Goal: Task Accomplishment & Management: Complete application form

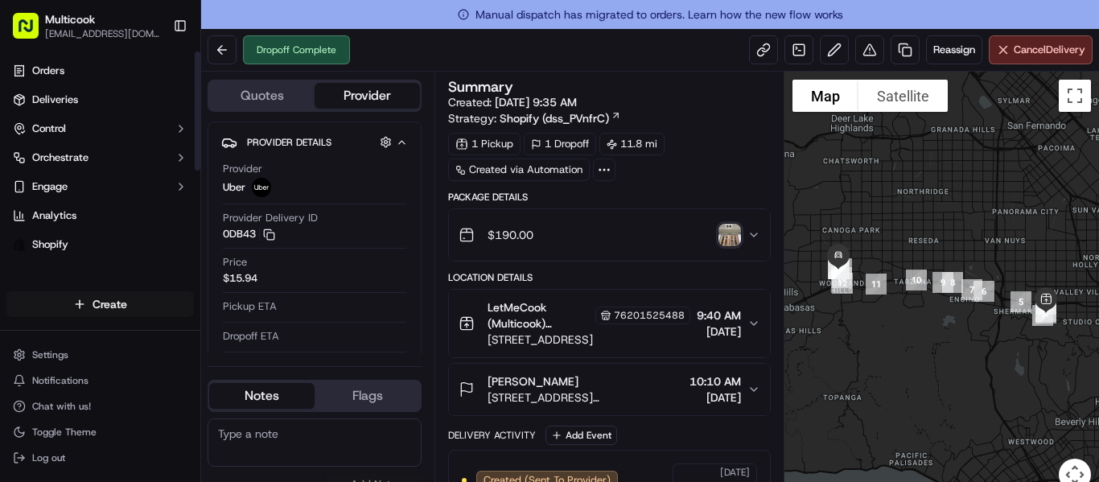
click at [103, 312] on html "Multicook [EMAIL_ADDRESS][DOMAIN_NAME] Toggle Sidebar Orders Deliveries Control…" at bounding box center [549, 241] width 1099 height 482
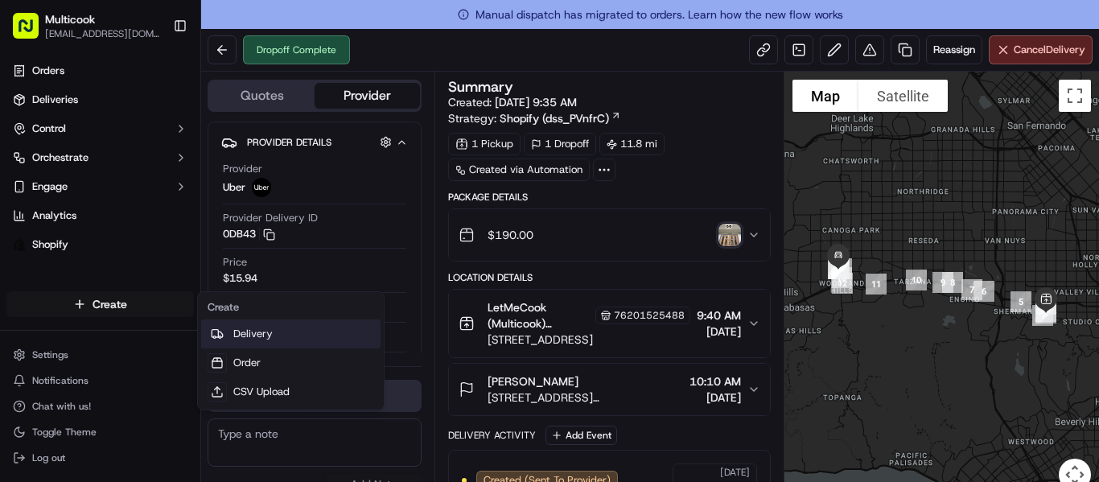
click at [255, 340] on link "Delivery" at bounding box center [290, 333] width 179 height 29
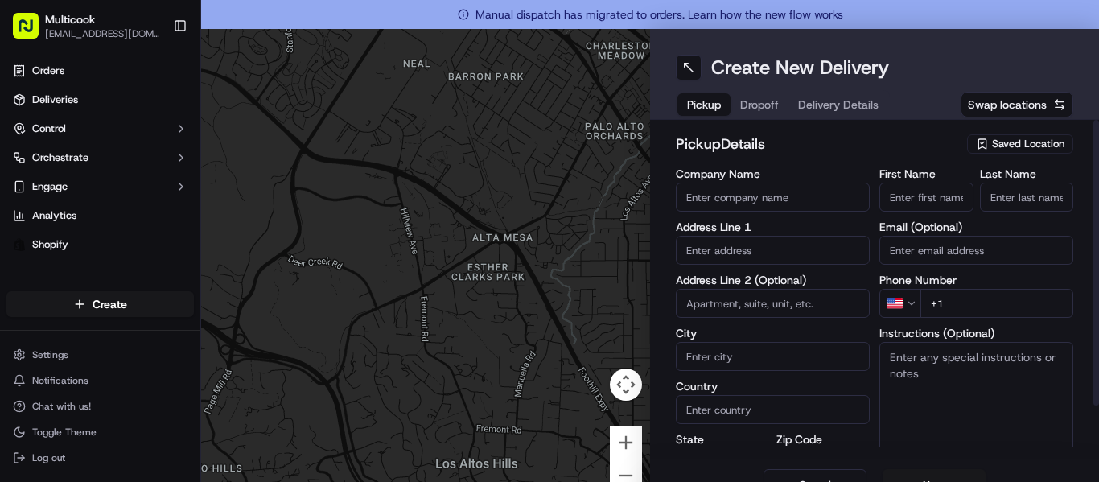
click at [1020, 147] on span "Saved Location" at bounding box center [1028, 144] width 72 height 14
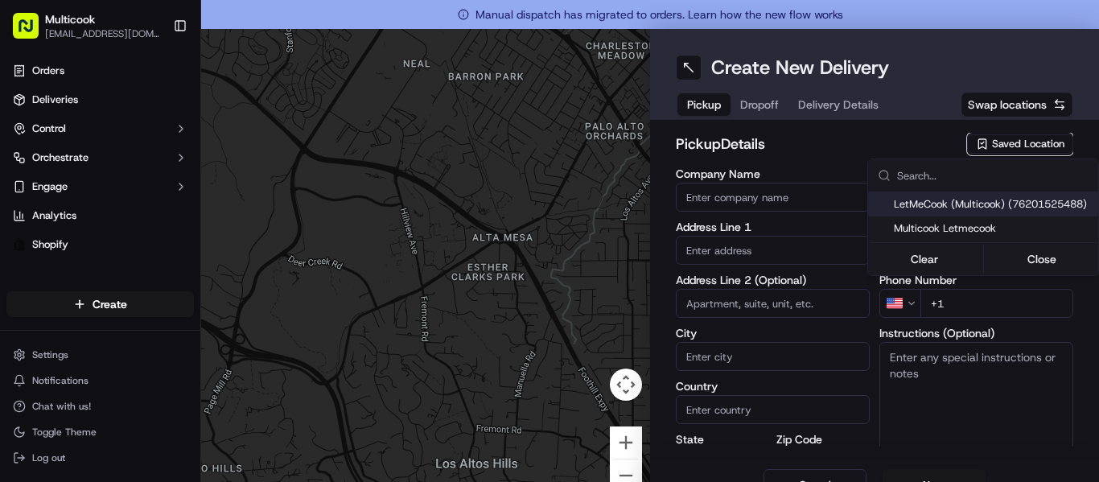
click at [991, 202] on span "LetMeCook (Multicook) (76201525488)" at bounding box center [993, 204] width 198 height 14
type input "LetMeCook (Multicook)"
type input "[STREET_ADDRESS]"
type input "[GEOGRAPHIC_DATA]"
type input "US"
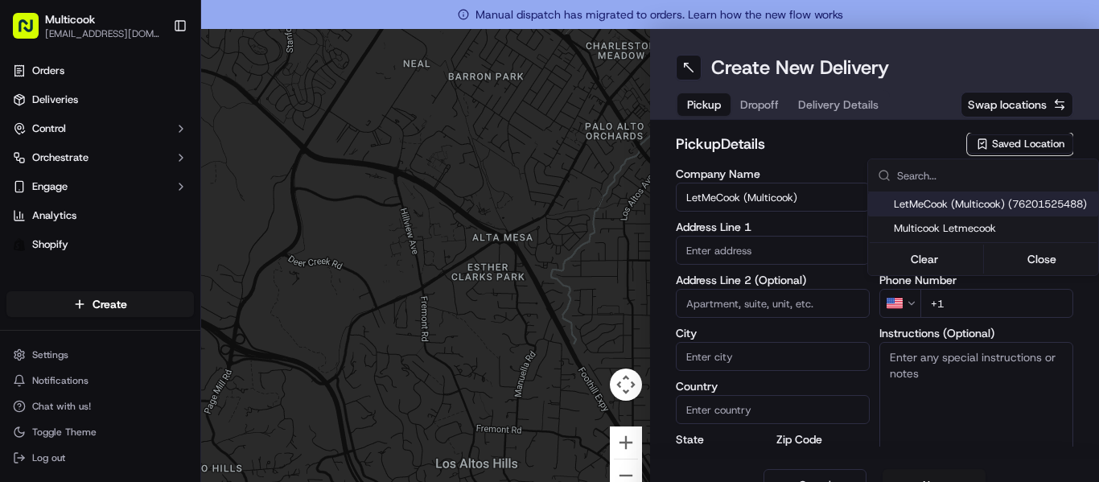
type input "CA"
type input "91423"
type input "[PERSON_NAME]"
type input "Nikityuk"
type input "[EMAIL_ADDRESS][DOMAIN_NAME]"
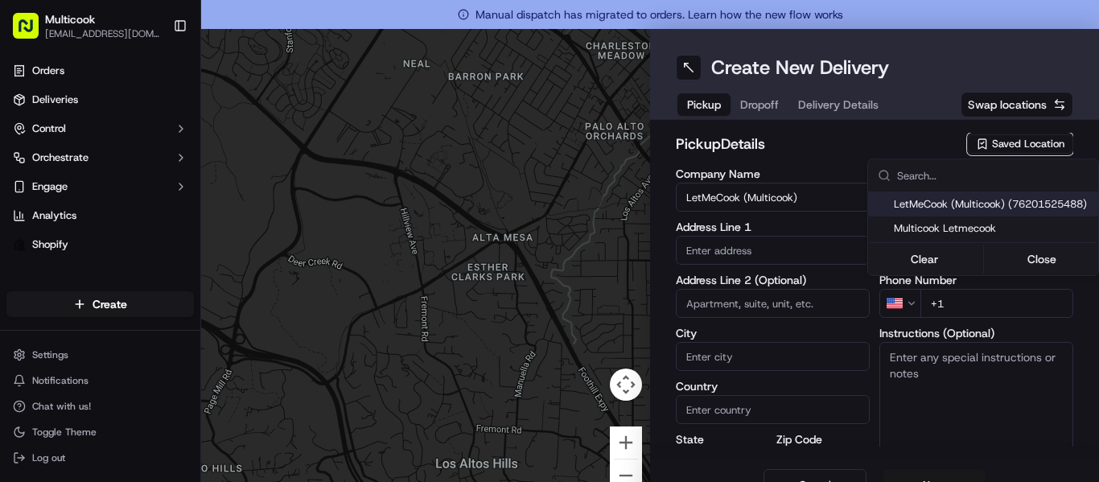
type input "[PHONE_NUMBER]"
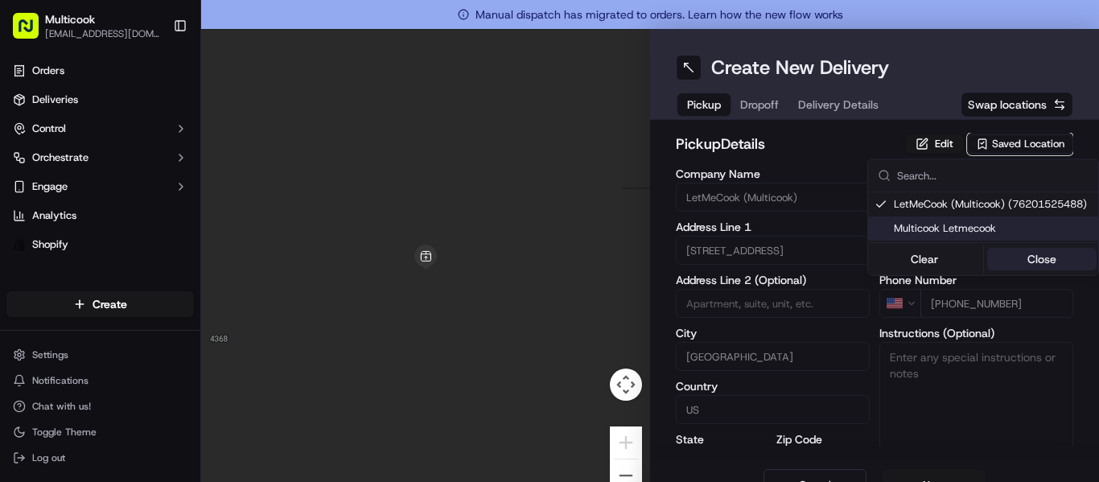
click at [1024, 262] on button "Close" at bounding box center [1042, 259] width 110 height 23
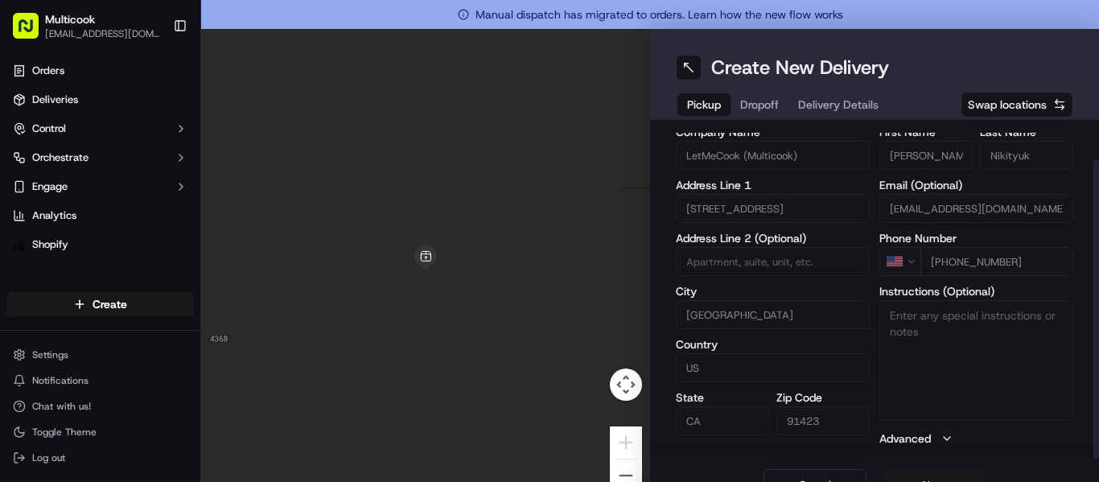
scroll to position [29, 0]
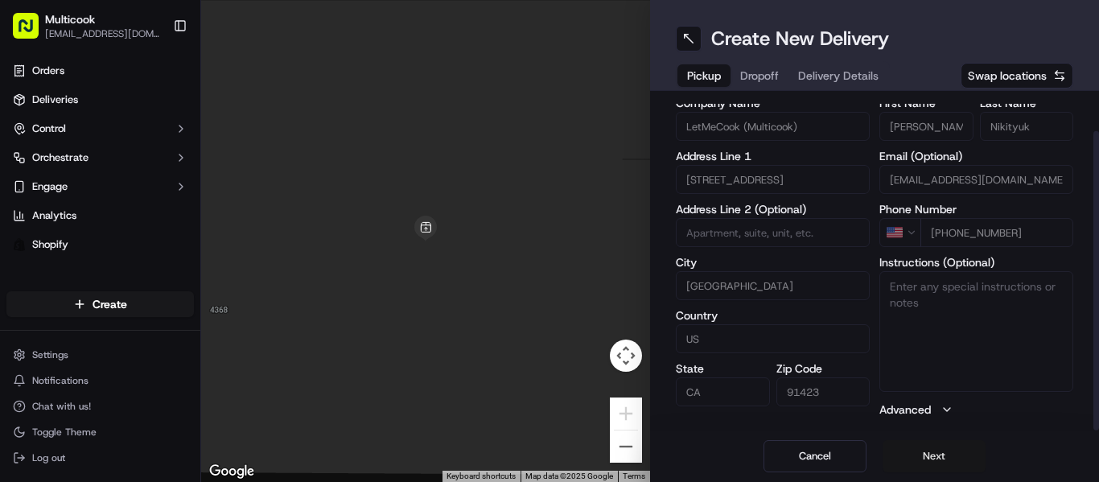
click at [917, 460] on button "Next" at bounding box center [934, 456] width 103 height 32
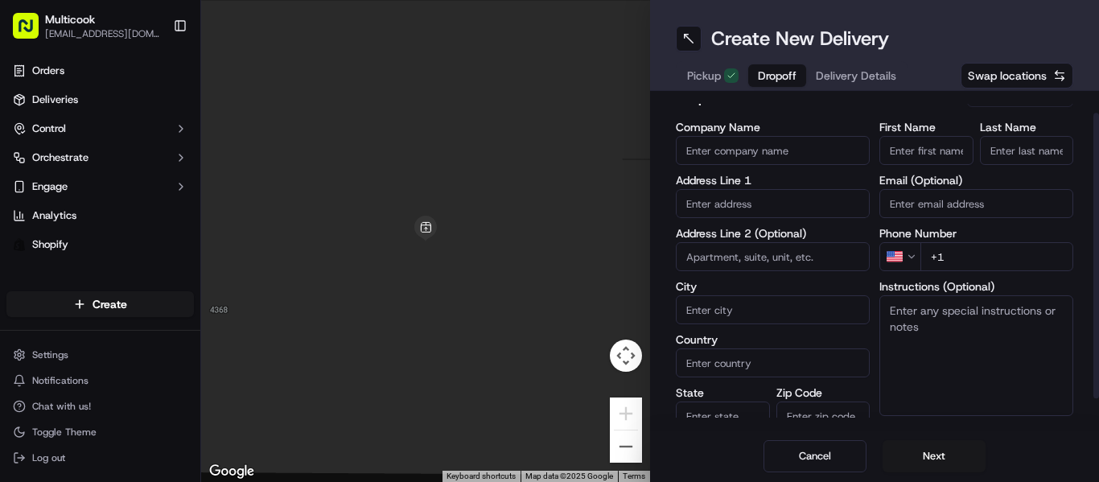
scroll to position [0, 0]
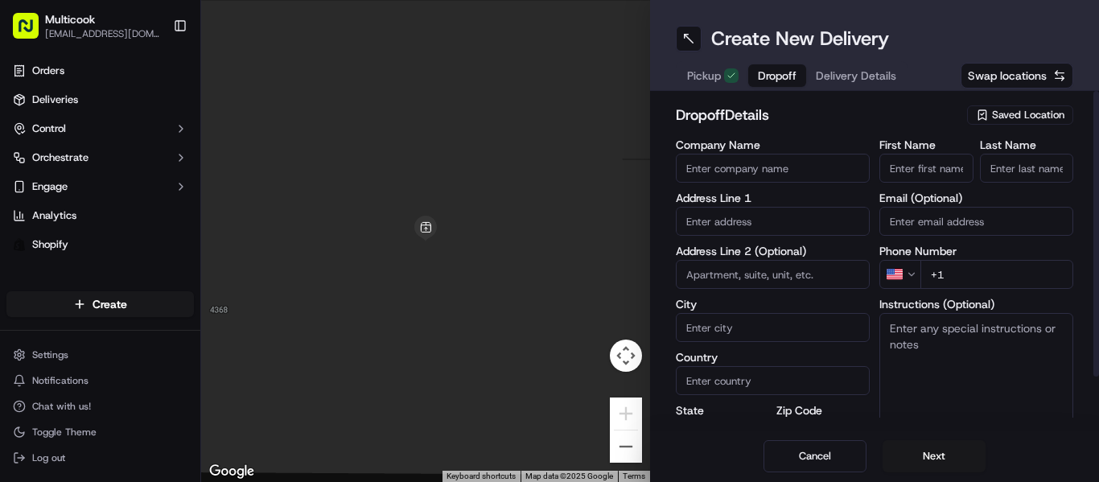
click at [925, 179] on input "First Name" at bounding box center [927, 168] width 94 height 29
paste input "[PERSON_NAME]"
type input "Anastasiia"
click at [982, 169] on input "Last Name" at bounding box center [1027, 168] width 94 height 29
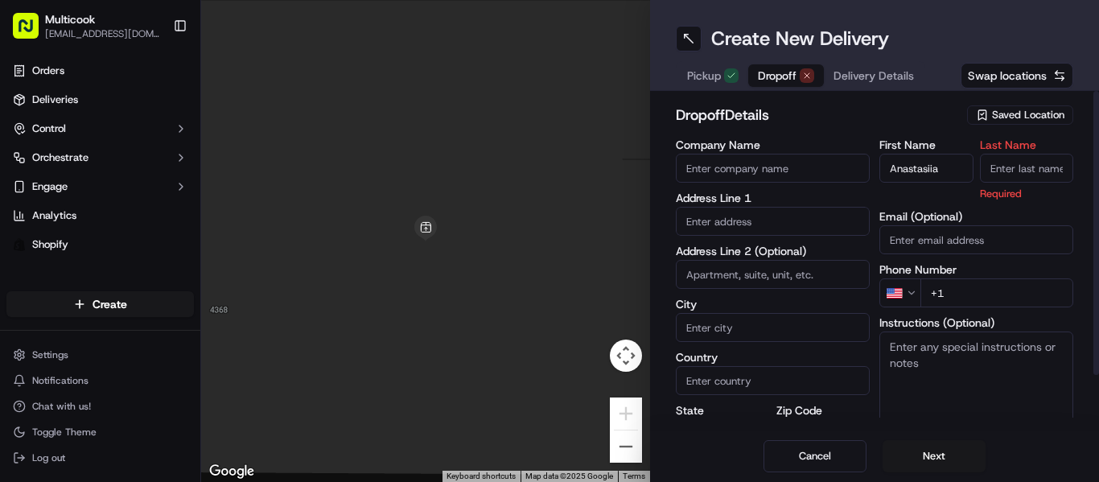
paste input "[PERSON_NAME]"
drag, startPoint x: 999, startPoint y: 170, endPoint x: 926, endPoint y: 154, distance: 75.0
click at [926, 154] on div "First Name [PERSON_NAME] Last Name [PERSON_NAME] Required" at bounding box center [977, 170] width 194 height 62
type input "[PERSON_NAME]"
click at [747, 215] on input "text" at bounding box center [773, 221] width 194 height 29
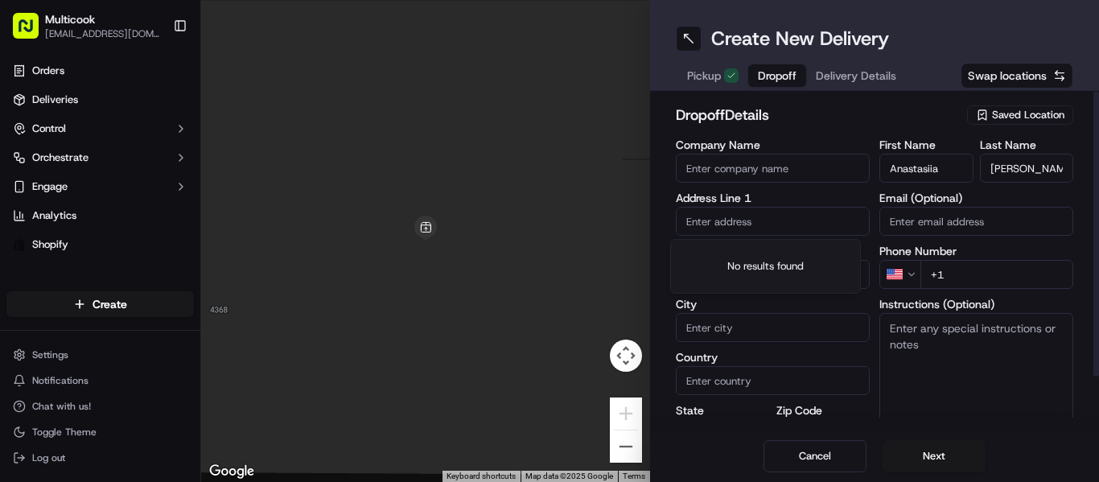
paste input "[STREET_ADDRESS]"
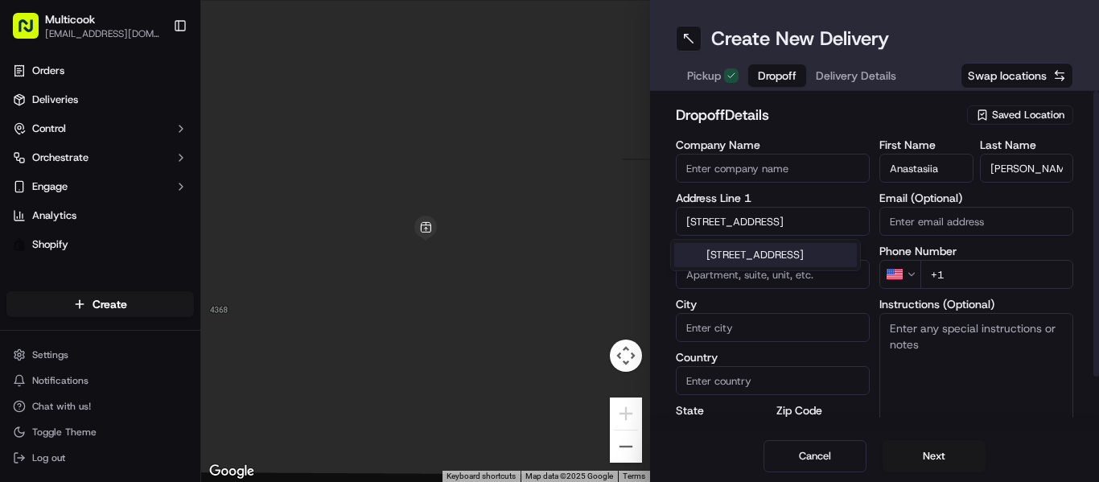
click at [762, 253] on div "[STREET_ADDRESS]" at bounding box center [765, 255] width 183 height 24
type input "[STREET_ADDRESS]"
type input "515"
type input "[GEOGRAPHIC_DATA]"
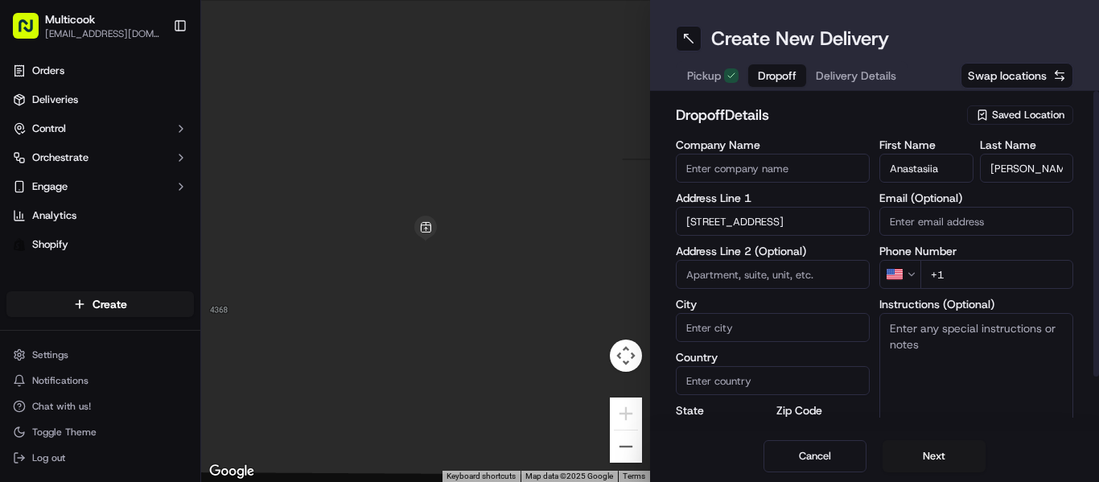
type input "CA"
type input "90028"
type input "[STREET_ADDRESS]"
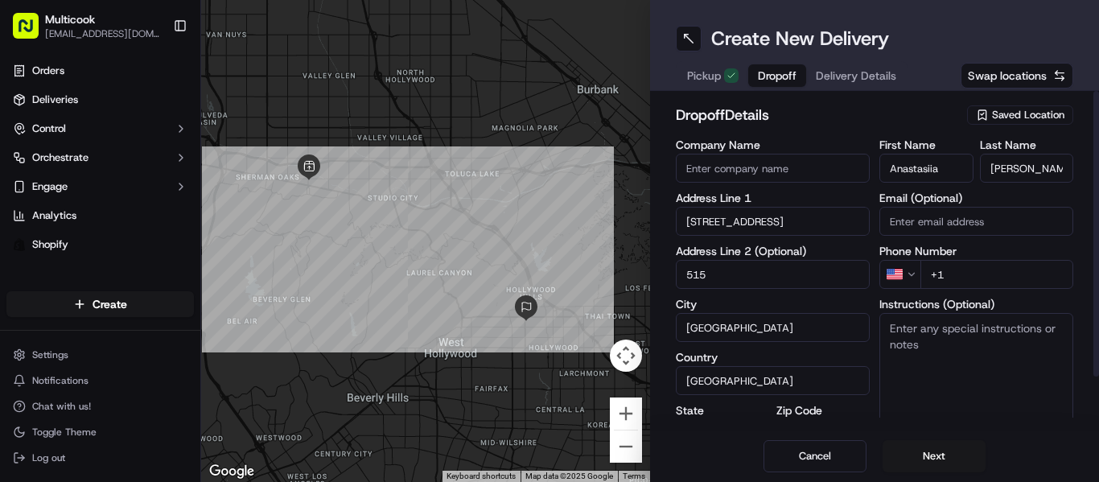
click at [949, 286] on input "+1" at bounding box center [997, 274] width 153 height 29
paste input "[PHONE_NUMBER]"
type input "[PHONE_NUMBER]"
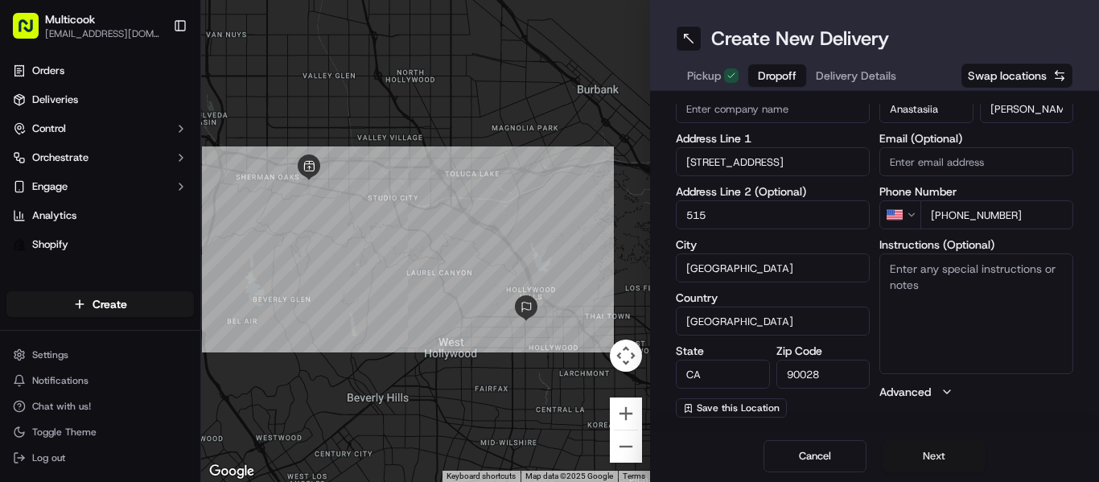
click at [923, 459] on button "Next" at bounding box center [934, 456] width 103 height 32
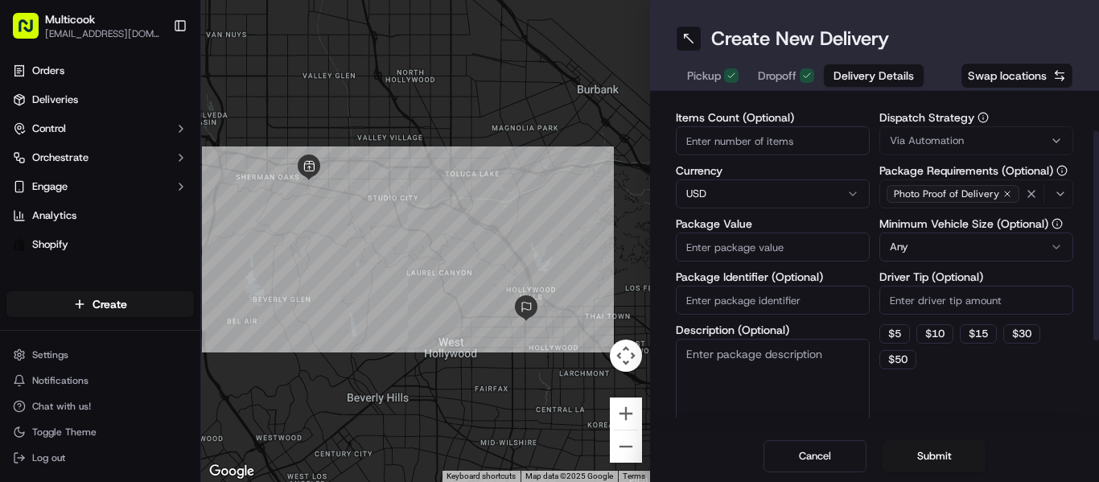
click at [764, 142] on input "Items Count (Optional)" at bounding box center [773, 140] width 194 height 29
type input "2"
click at [752, 250] on input "Package Value" at bounding box center [773, 247] width 194 height 29
type input "160"
click at [838, 270] on div "Items Count (Optional) 2 Currency USD Package Value 160 Package Identifier (Opt…" at bounding box center [773, 270] width 194 height 317
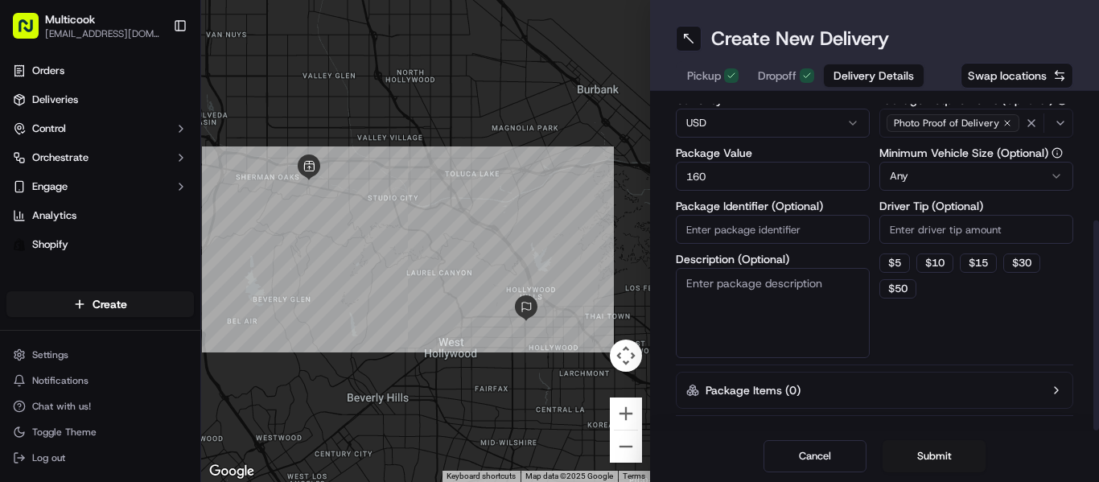
scroll to position [193, 0]
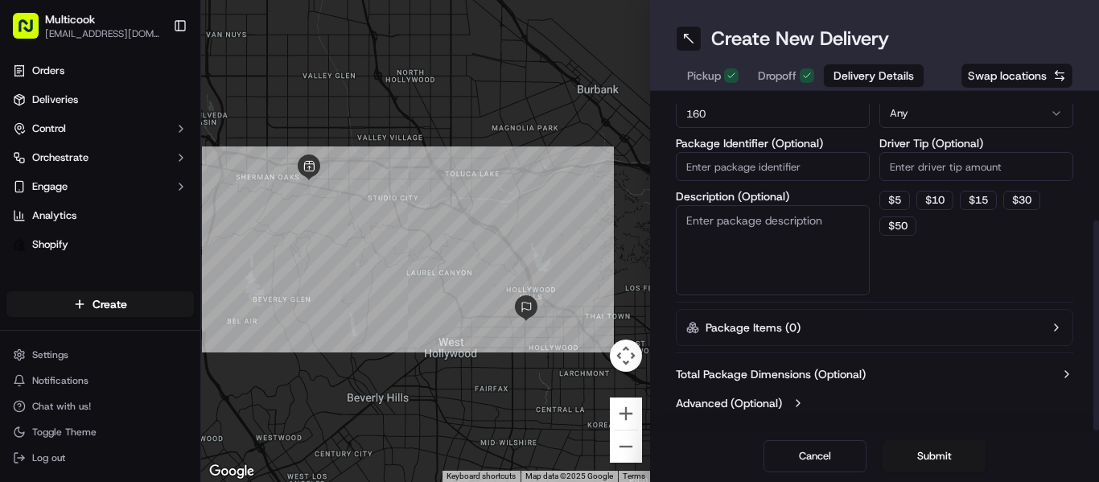
click at [933, 455] on button "Submit" at bounding box center [934, 456] width 103 height 32
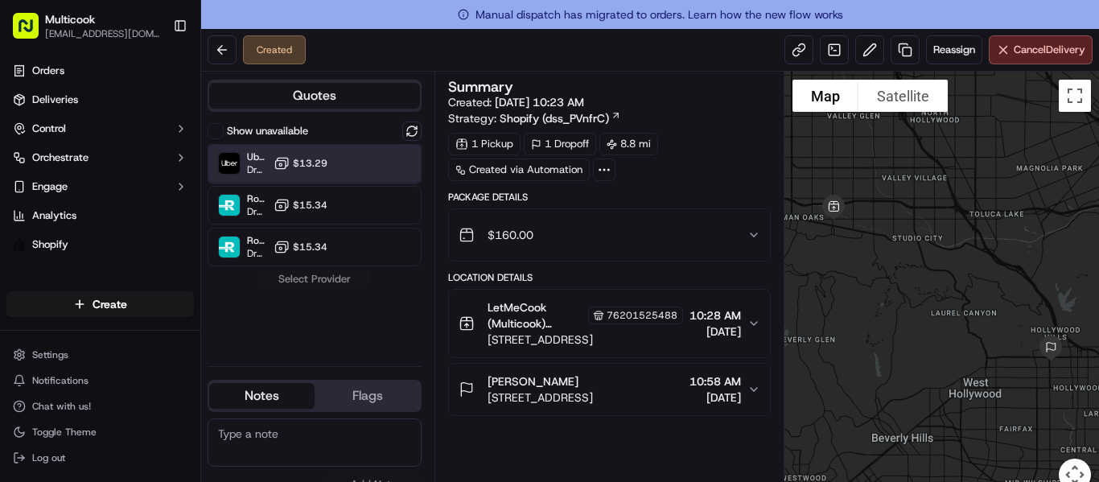
click at [346, 172] on div "Uber Dropoff ETA 47 minutes $13.29" at bounding box center [315, 163] width 214 height 39
click at [351, 277] on button "Assign Provider" at bounding box center [314, 279] width 114 height 19
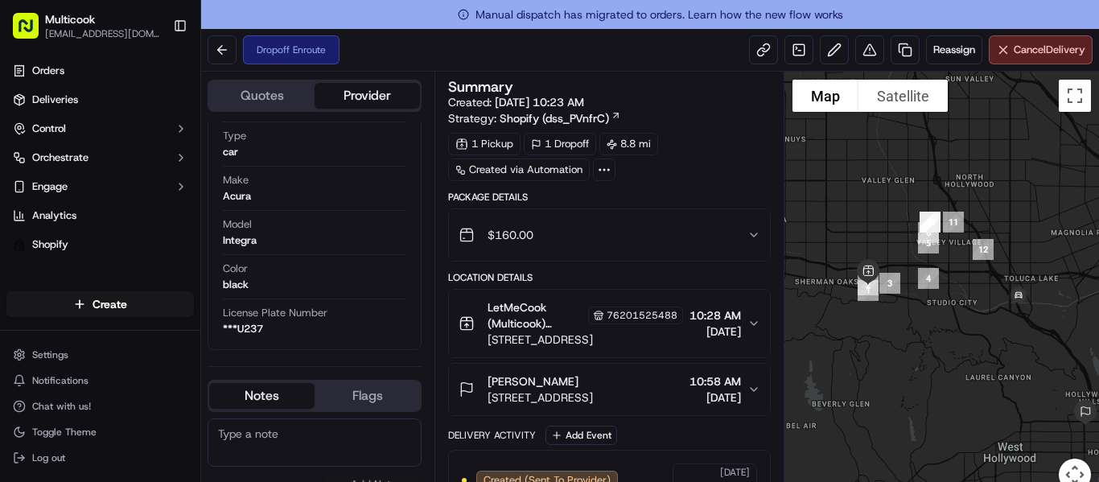
drag, startPoint x: 855, startPoint y: 336, endPoint x: 894, endPoint y: 407, distance: 81.8
click at [893, 407] on div at bounding box center [942, 291] width 315 height 439
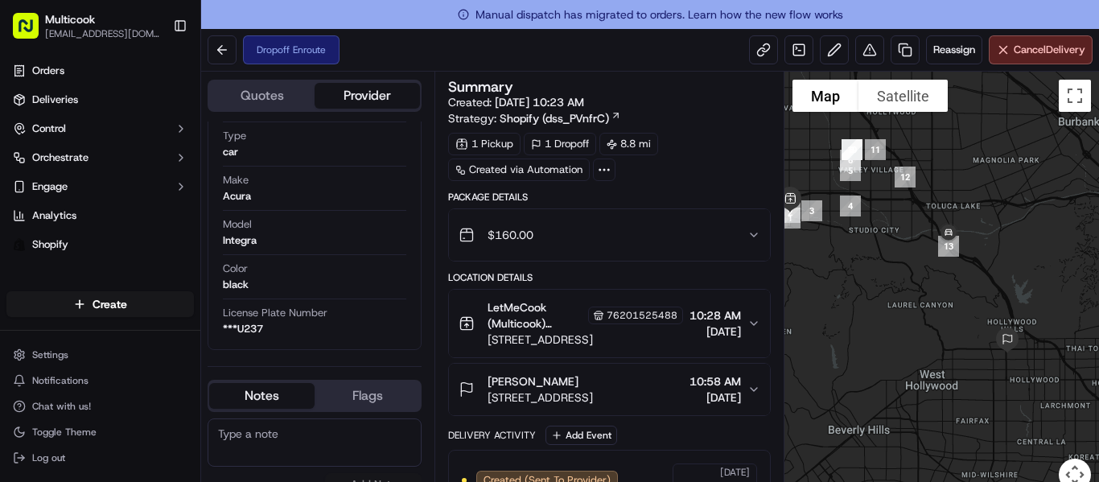
drag, startPoint x: 998, startPoint y: 381, endPoint x: 914, endPoint y: 305, distance: 112.8
click at [914, 305] on div at bounding box center [942, 291] width 315 height 439
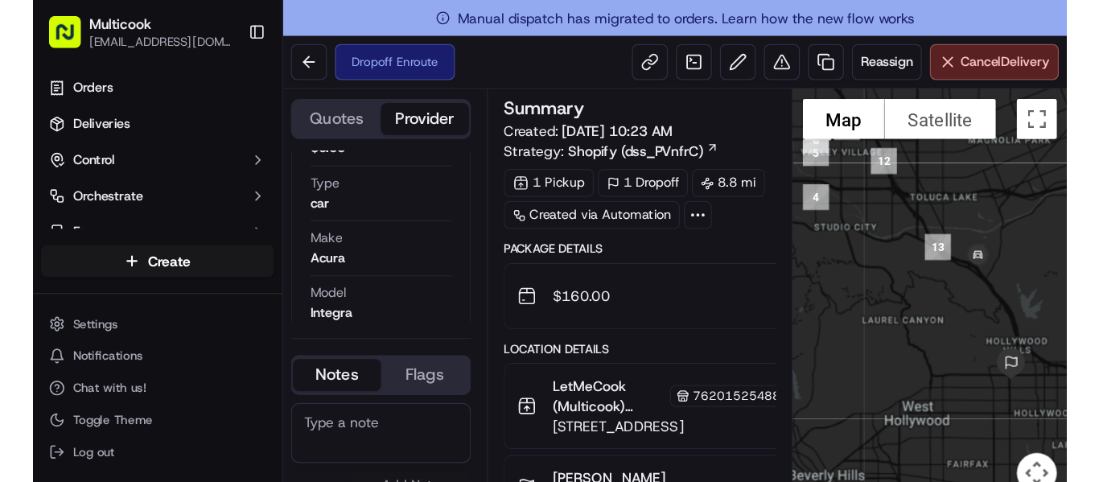
scroll to position [532, 0]
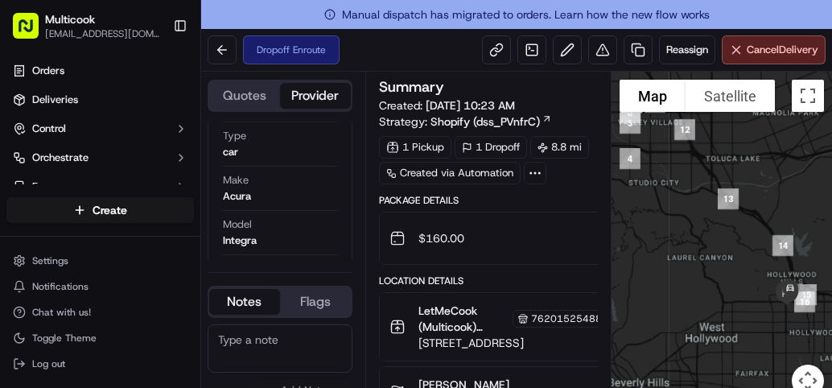
drag, startPoint x: 496, startPoint y: 150, endPoint x: 492, endPoint y: 103, distance: 47.6
click at [492, 103] on div "Summary Created: [DATE] 10:23 AM Strategy: Shopify (dss_PVnfrC) 1 Pickup 1 Drop…" at bounding box center [537, 132] width 316 height 105
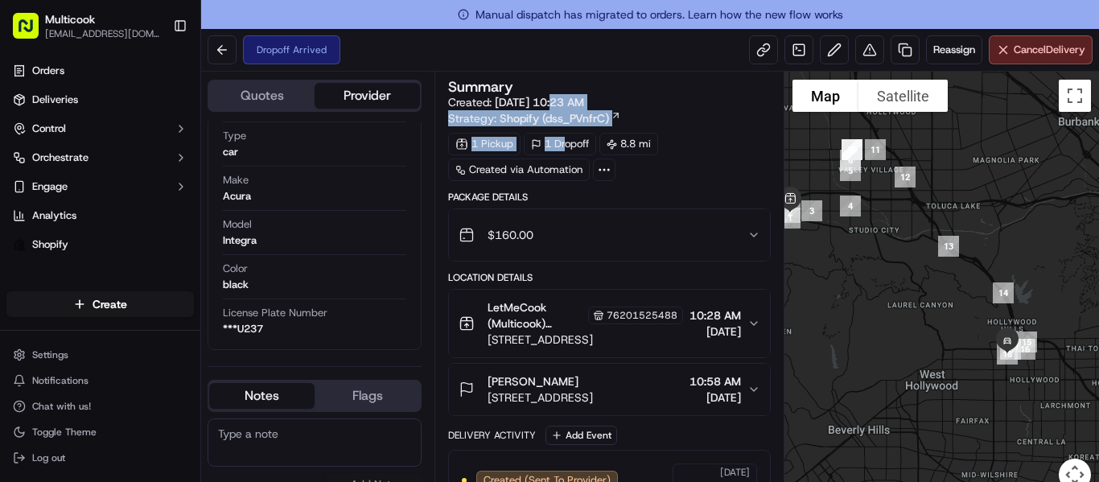
scroll to position [521, 0]
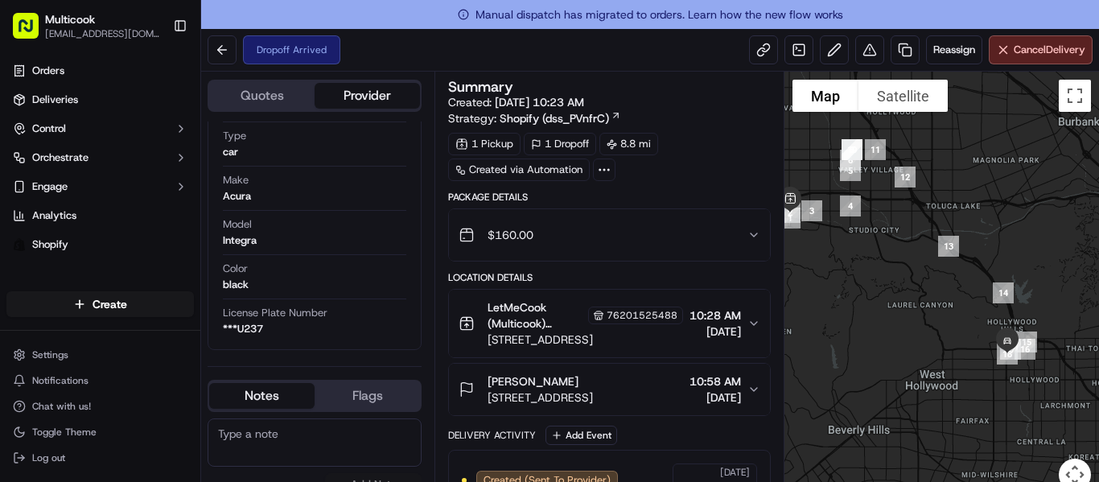
click at [486, 75] on div "Summary Created: [DATE] 10:23 AM Strategy: Shopify (dss_PVnfrC) 1 Pickup 1 Drop…" at bounding box center [610, 291] width 350 height 439
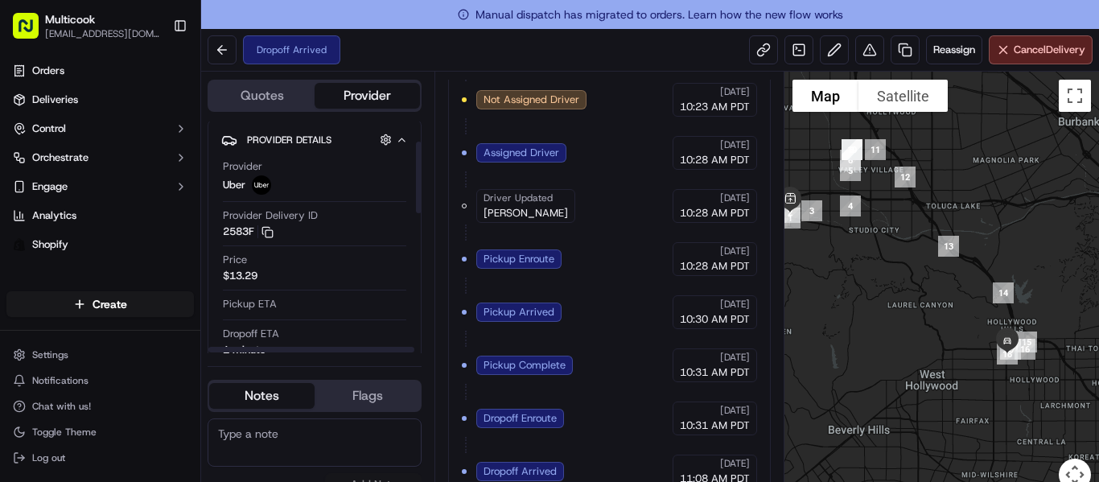
scroll to position [0, 0]
